Goal: Information Seeking & Learning: Stay updated

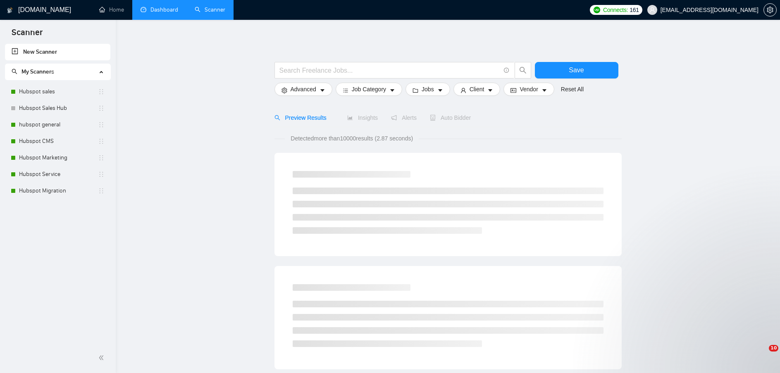
drag, startPoint x: 0, startPoint y: 0, endPoint x: 164, endPoint y: 7, distance: 164.6
click at [164, 7] on link "Dashboard" at bounding box center [159, 9] width 38 height 7
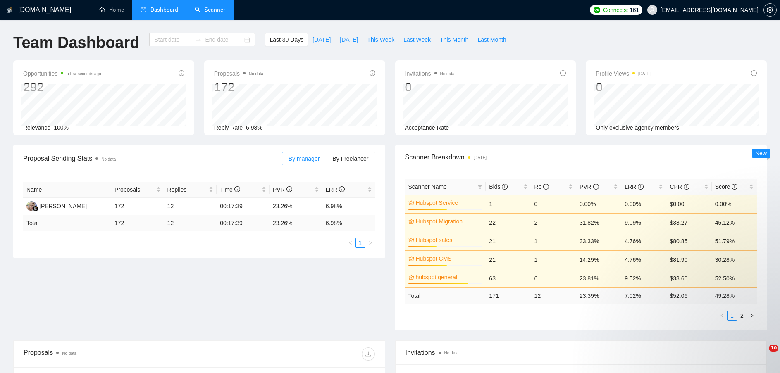
type input "[DATE]"
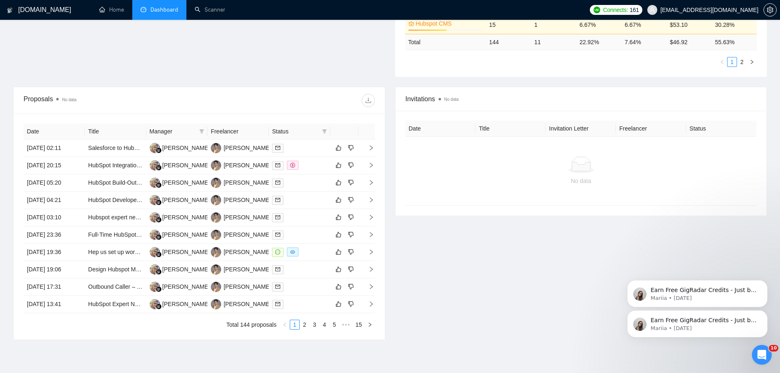
scroll to position [268, 0]
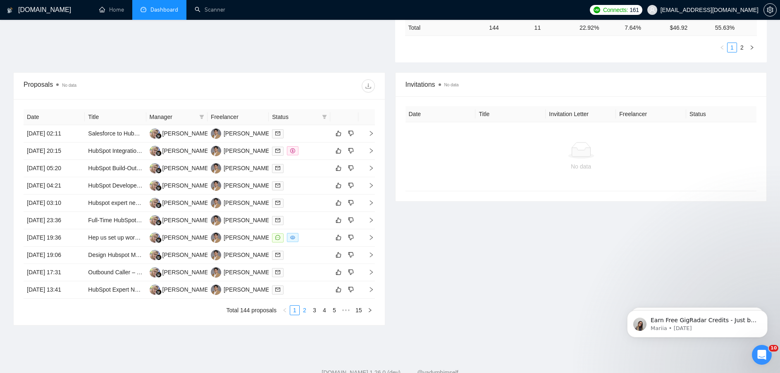
click at [306, 309] on link "2" at bounding box center [304, 310] width 9 height 9
click at [314, 309] on link "3" at bounding box center [314, 310] width 9 height 9
